Goal: Navigation & Orientation: Go to known website

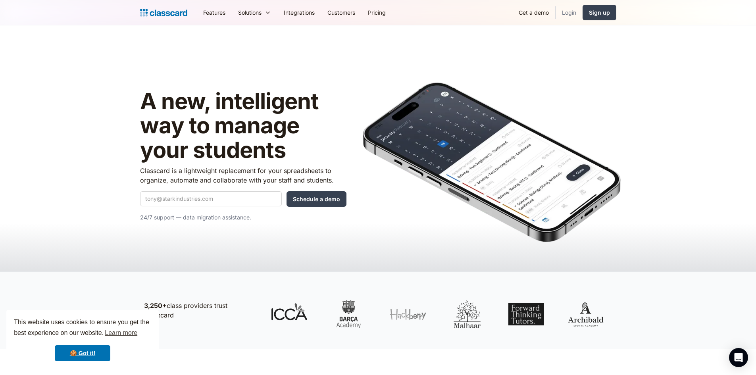
click at [570, 12] on link "Login" at bounding box center [569, 13] width 27 height 18
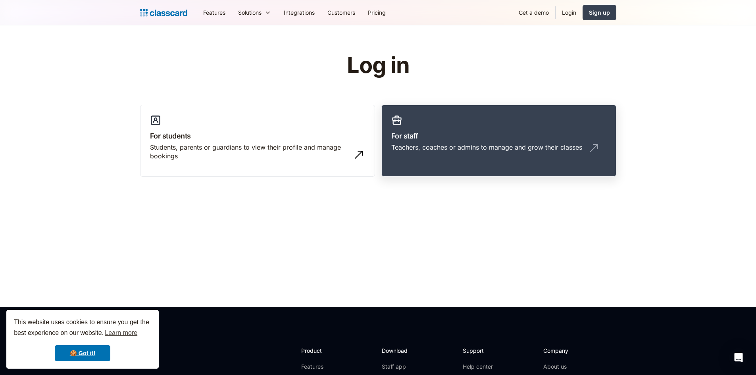
click at [503, 122] on link "For staff Teachers, coaches or admins to manage and grow their classes" at bounding box center [499, 141] width 235 height 72
